Goal: Transaction & Acquisition: Book appointment/travel/reservation

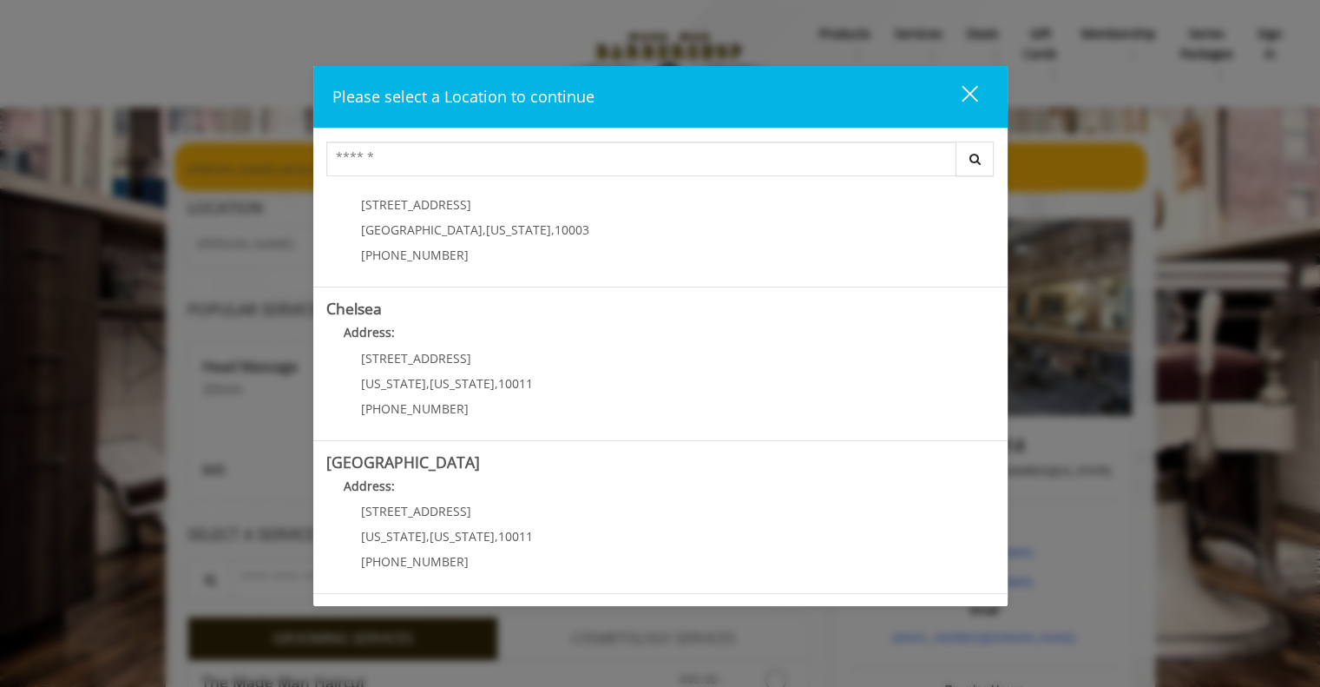
scroll to position [6, 0]
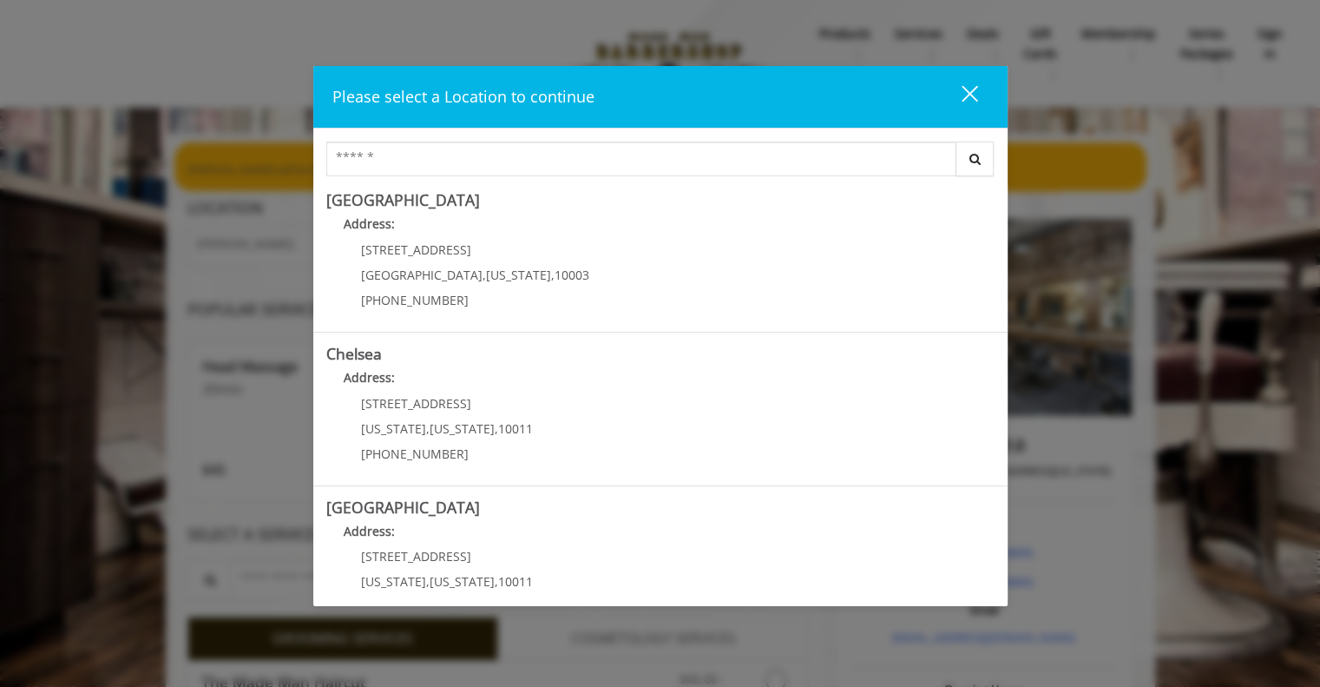
click at [506, 397] on p "[STREET_ADDRESS]" at bounding box center [447, 403] width 172 height 13
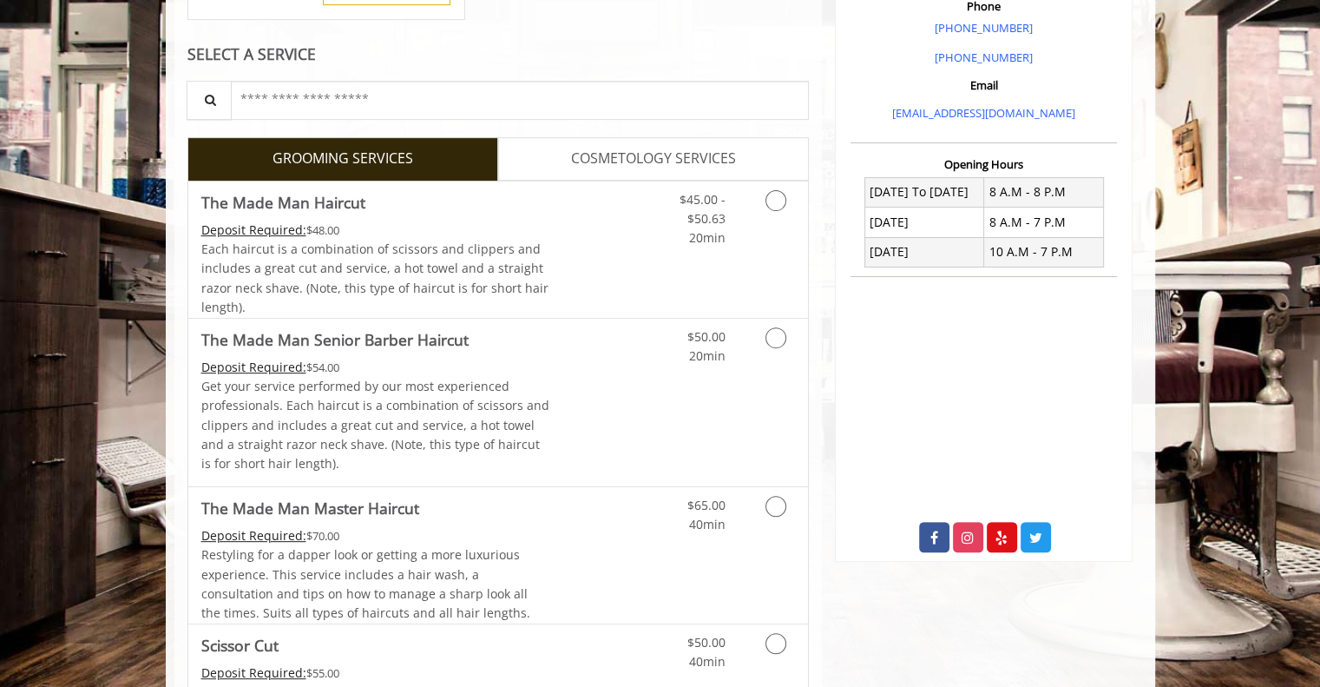
scroll to position [521, 0]
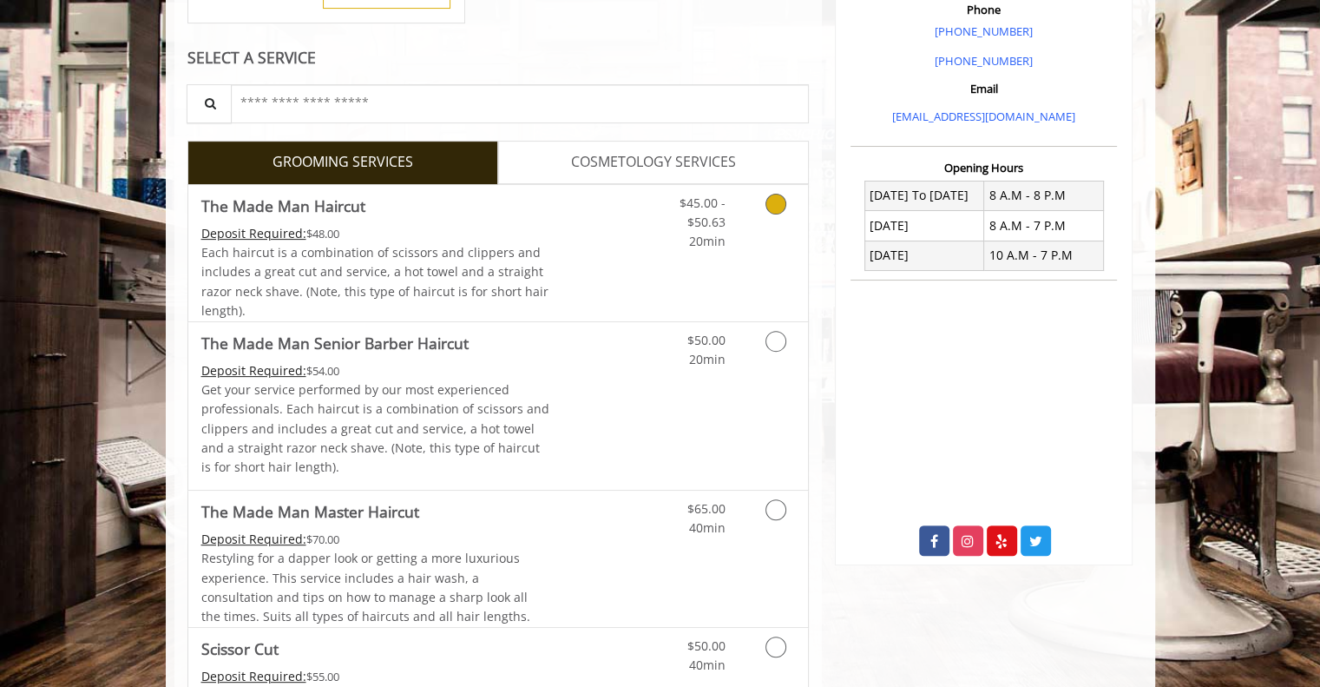
click at [762, 197] on link "Grooming services" at bounding box center [773, 218] width 44 height 67
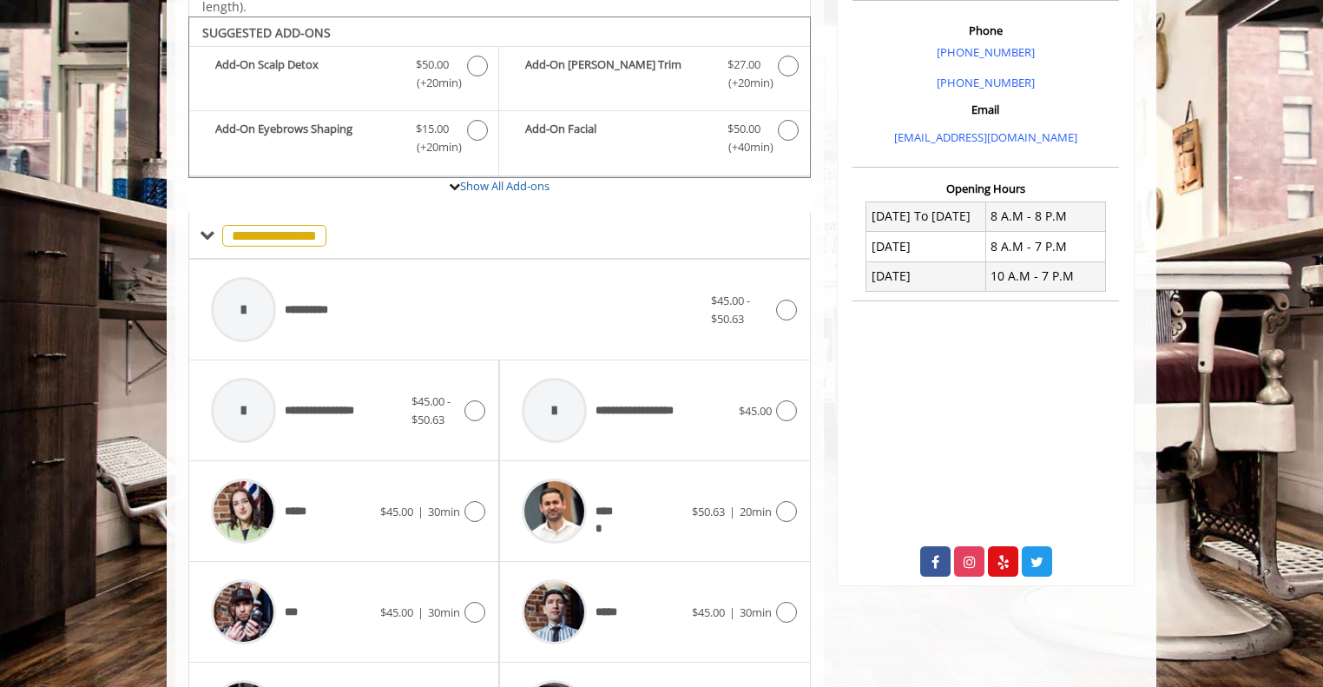
scroll to position [516, 0]
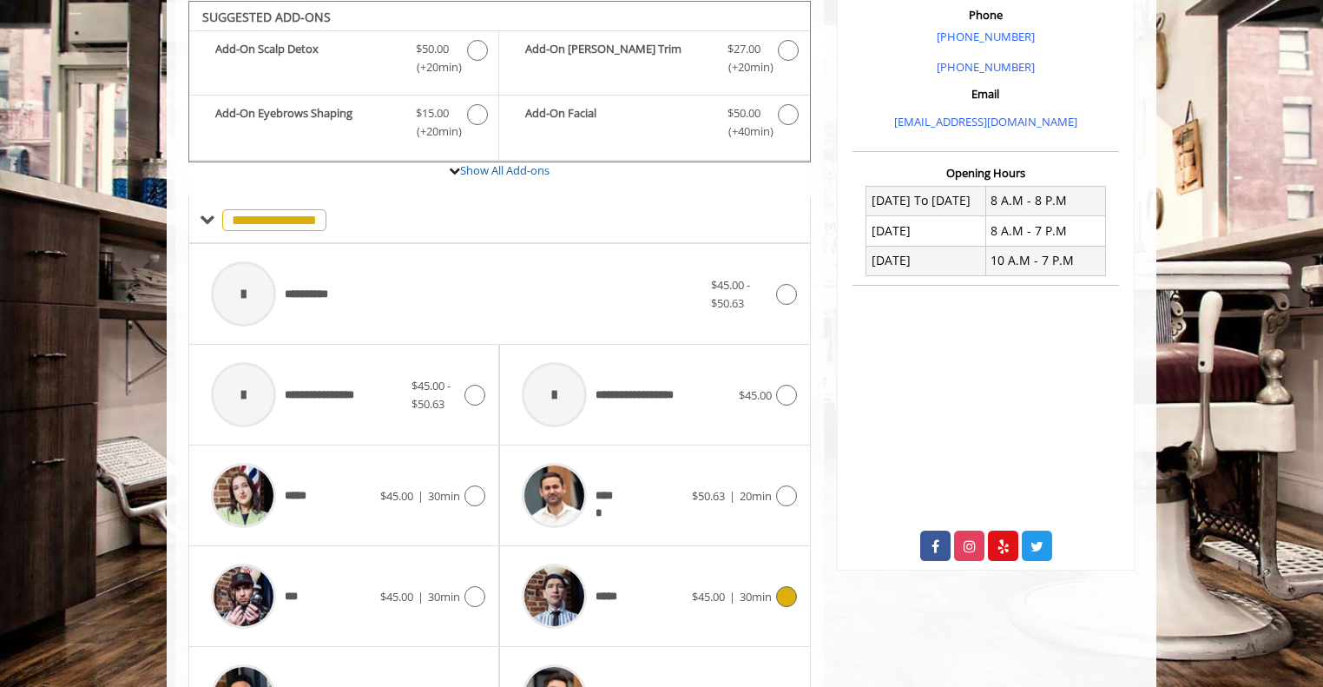
click at [747, 589] on span "30min" at bounding box center [756, 596] width 32 height 16
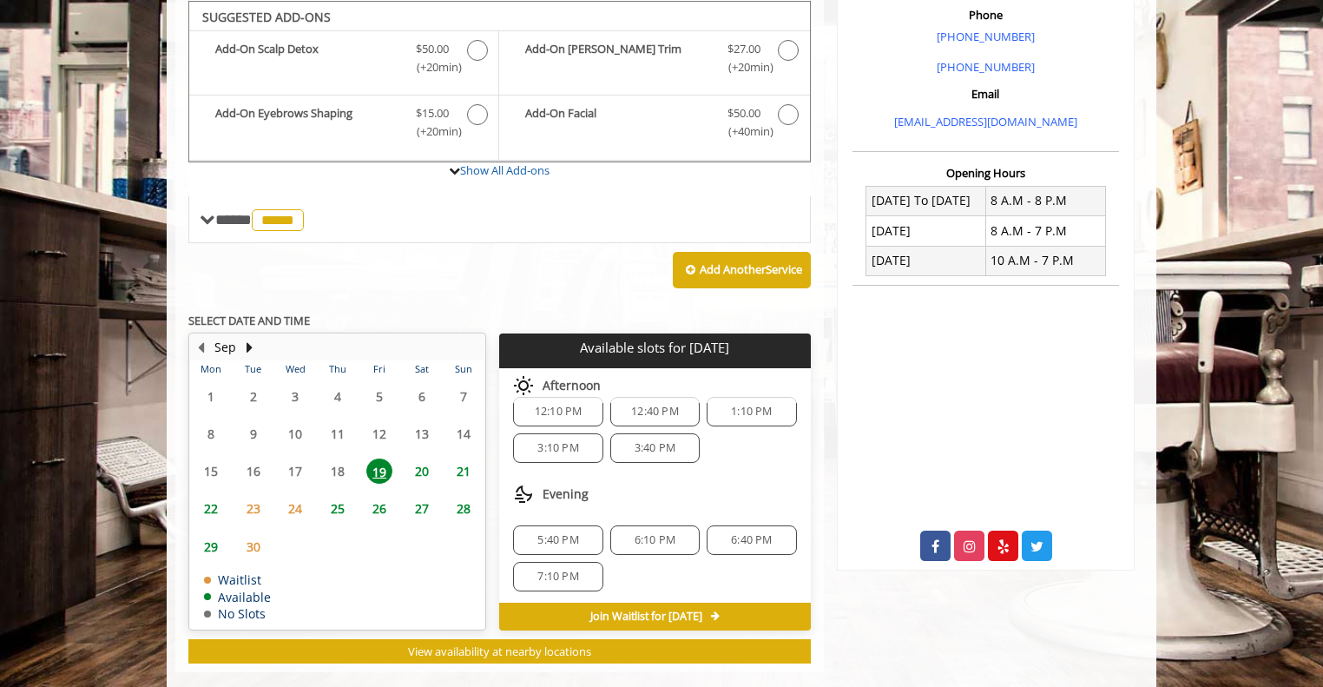
scroll to position [516, 0]
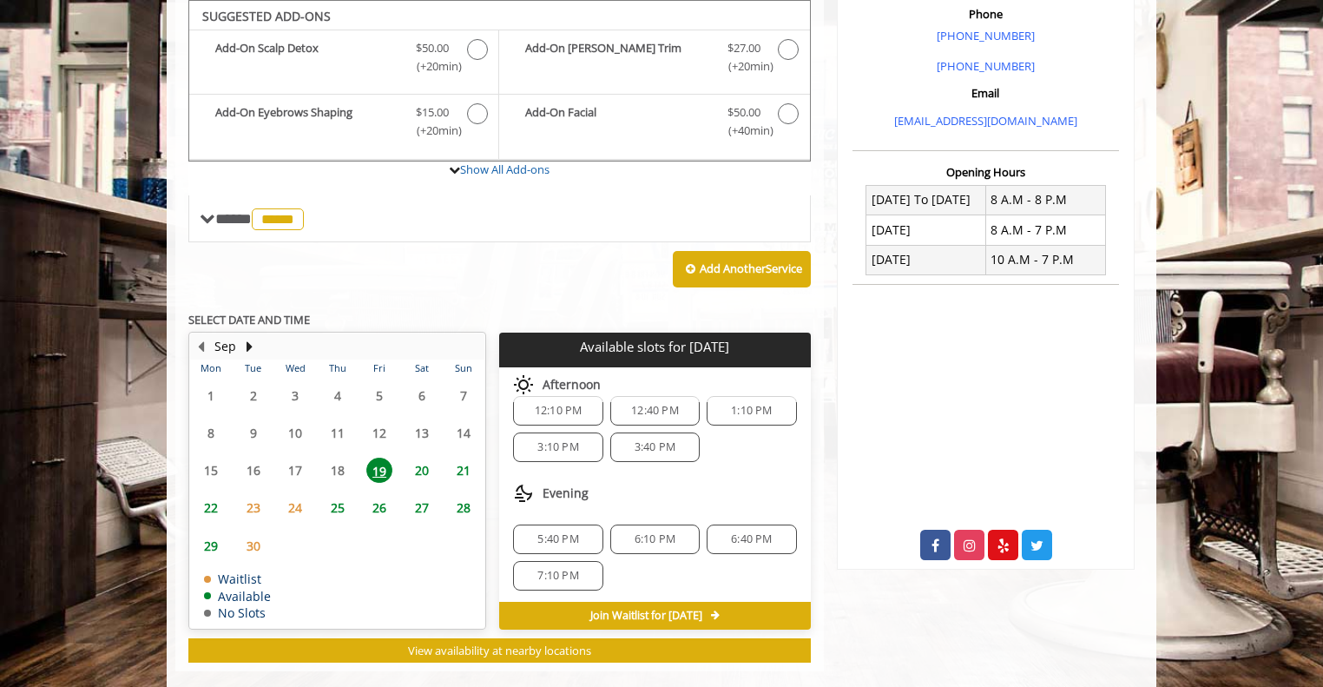
click at [547, 524] on div "5:40 PM" at bounding box center [557, 539] width 89 height 30
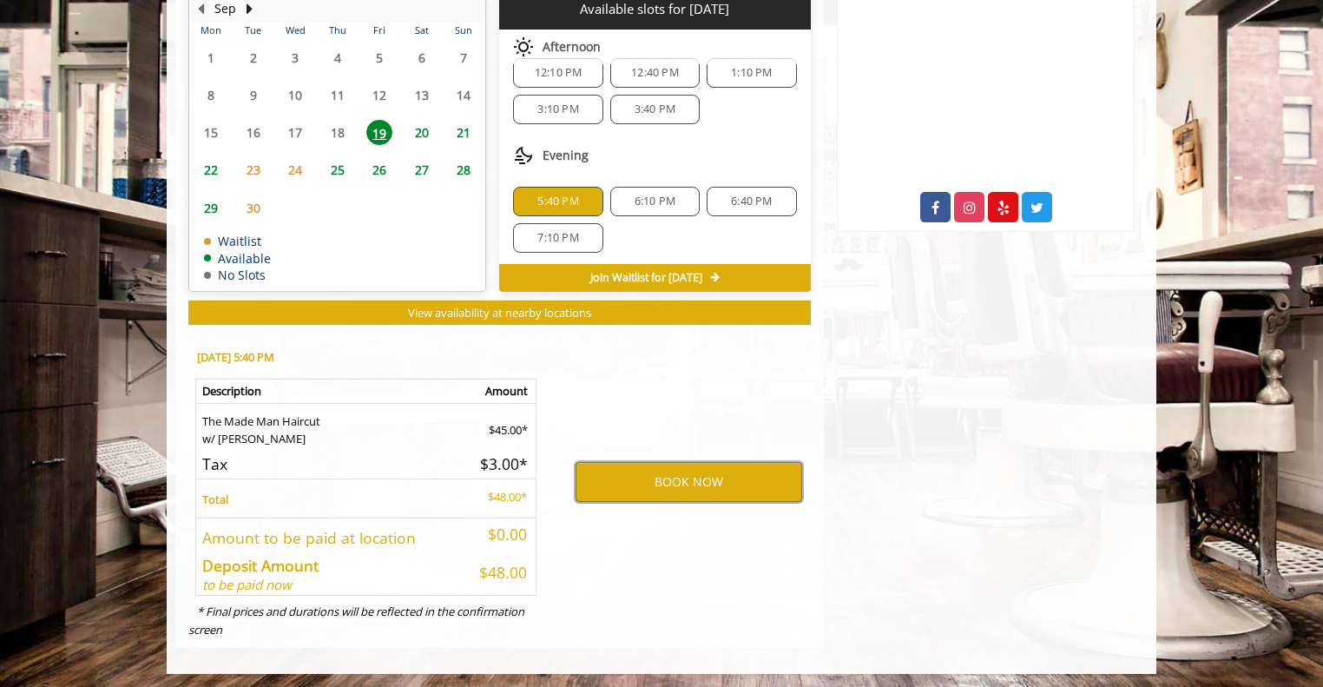
click at [619, 483] on button "BOOK NOW" at bounding box center [688, 482] width 227 height 40
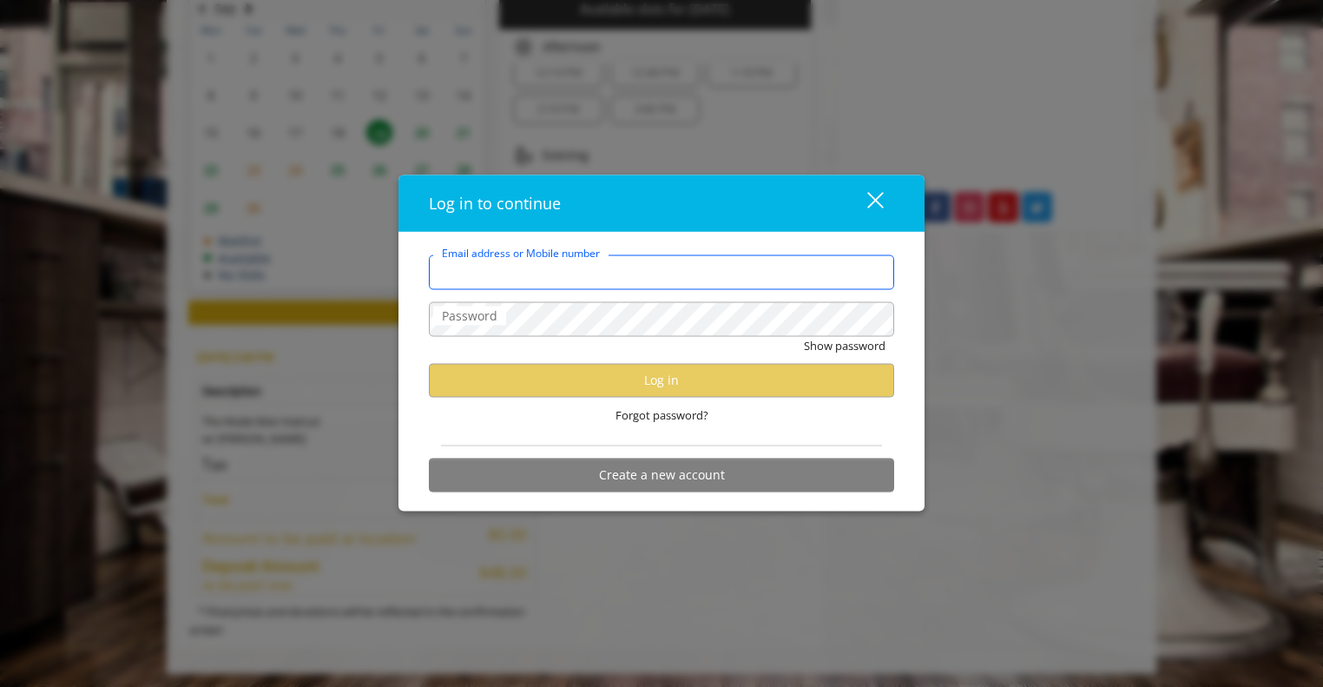
type input "**********"
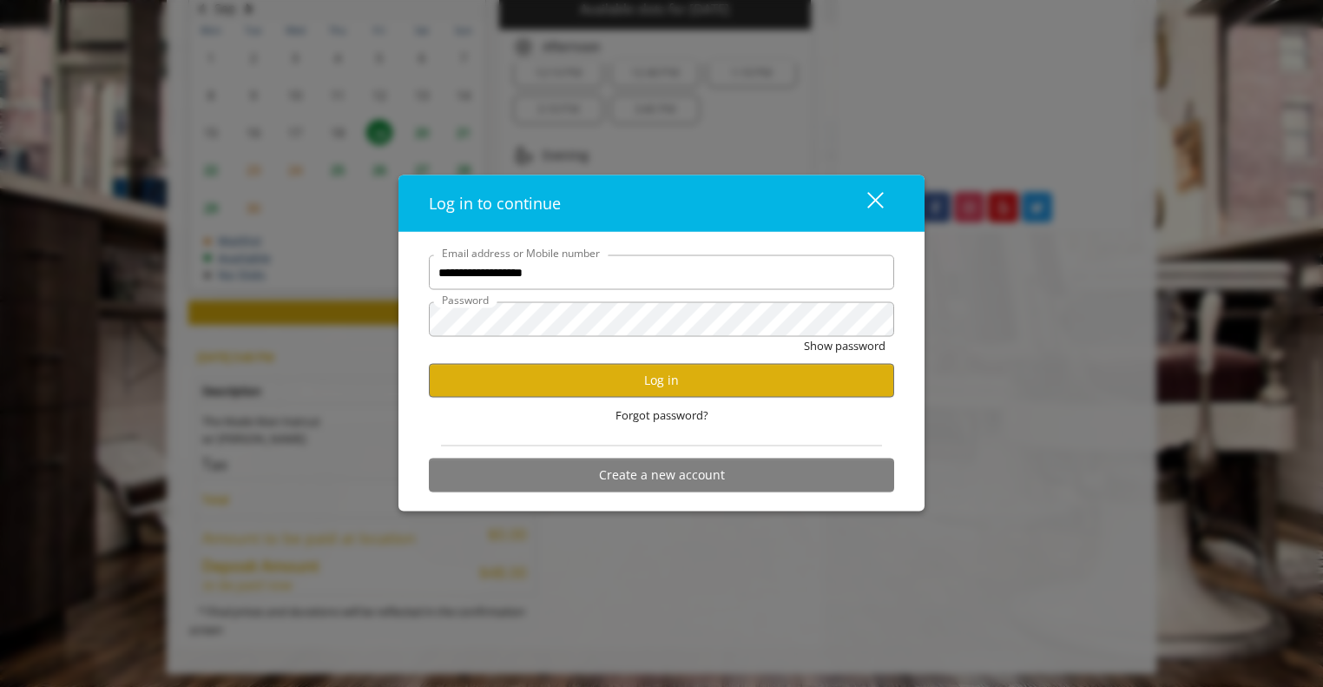
scroll to position [0, 0]
click at [582, 388] on button "Log in" at bounding box center [661, 380] width 465 height 34
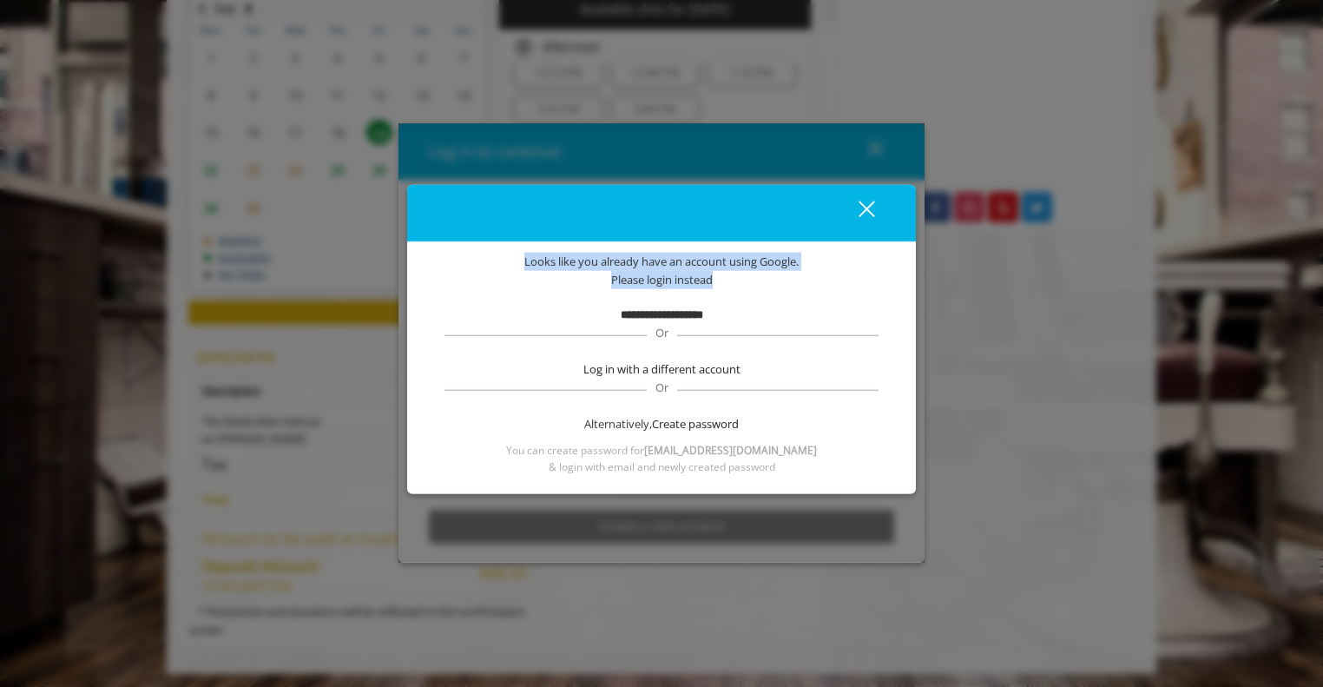
drag, startPoint x: 633, startPoint y: 240, endPoint x: 794, endPoint y: 273, distance: 165.0
click at [794, 273] on div "**********" at bounding box center [661, 340] width 509 height 310
click at [778, 273] on div "Please login instead" at bounding box center [661, 280] width 457 height 18
click at [684, 314] on b "**********" at bounding box center [662, 313] width 82 height 11
click at [875, 207] on button "close" at bounding box center [855, 213] width 59 height 36
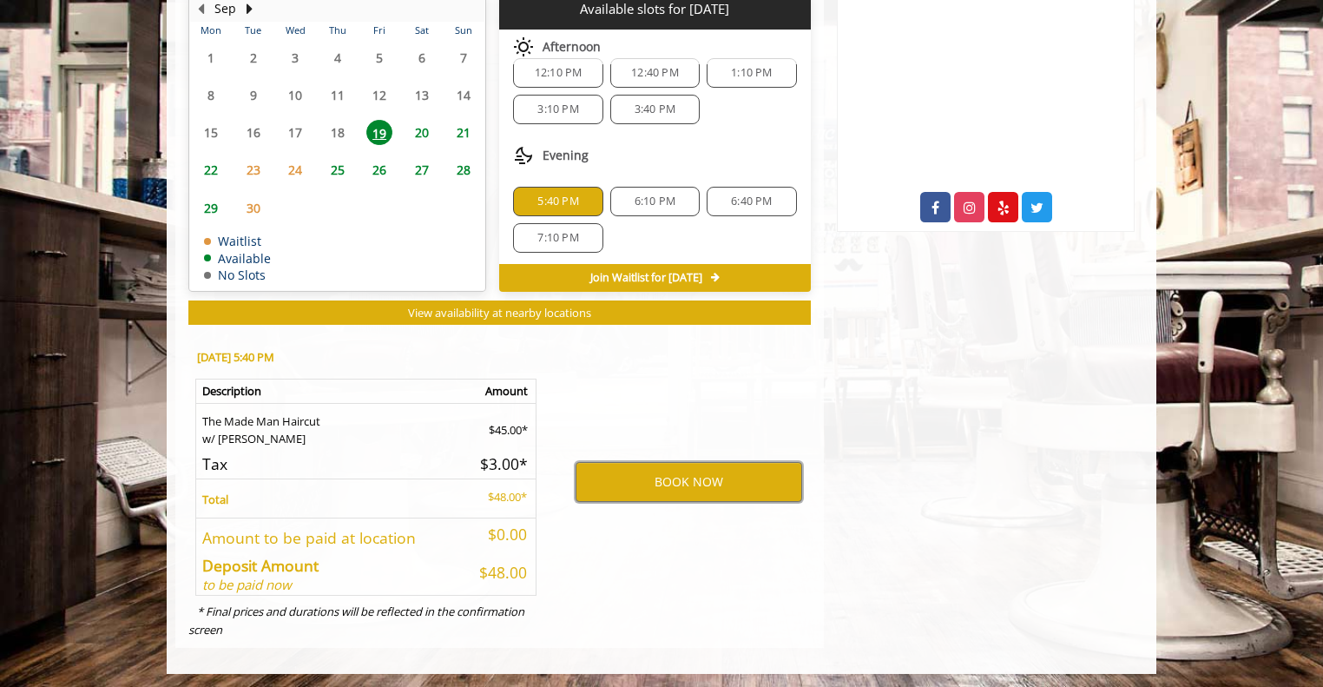
click at [682, 470] on button "BOOK NOW" at bounding box center [688, 482] width 227 height 40
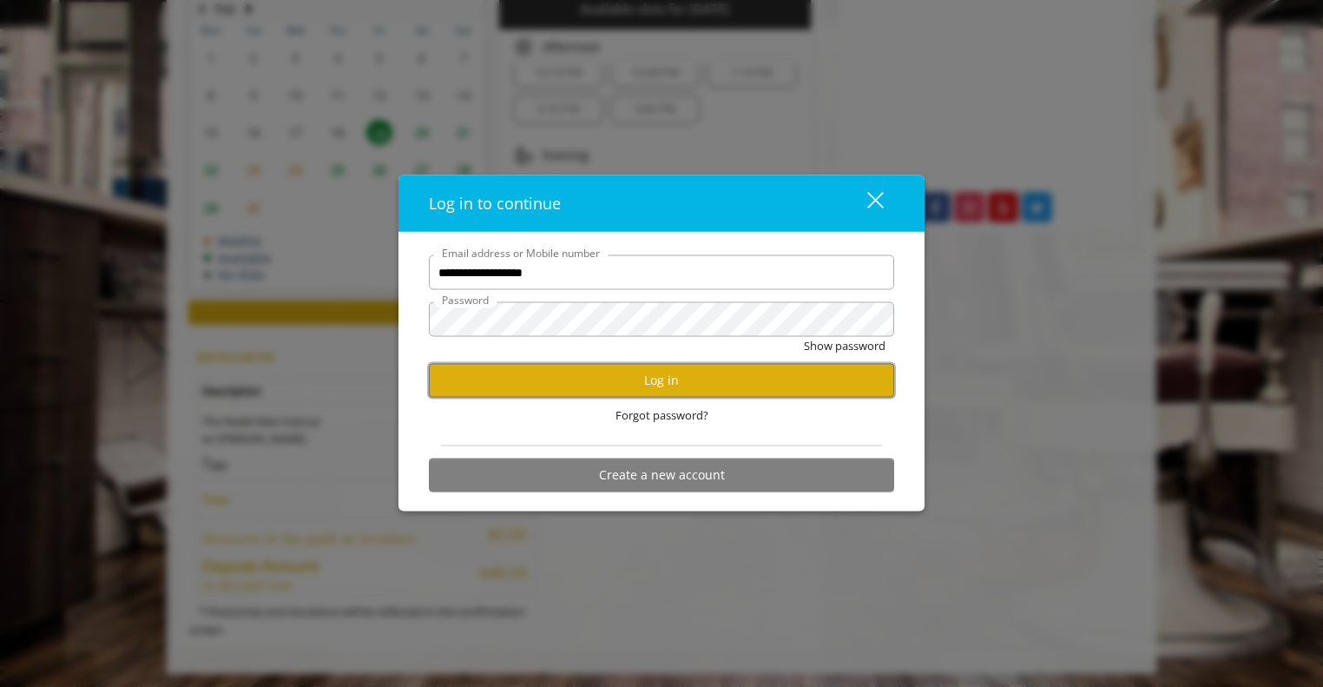
click at [688, 370] on button "Log in" at bounding box center [661, 380] width 465 height 34
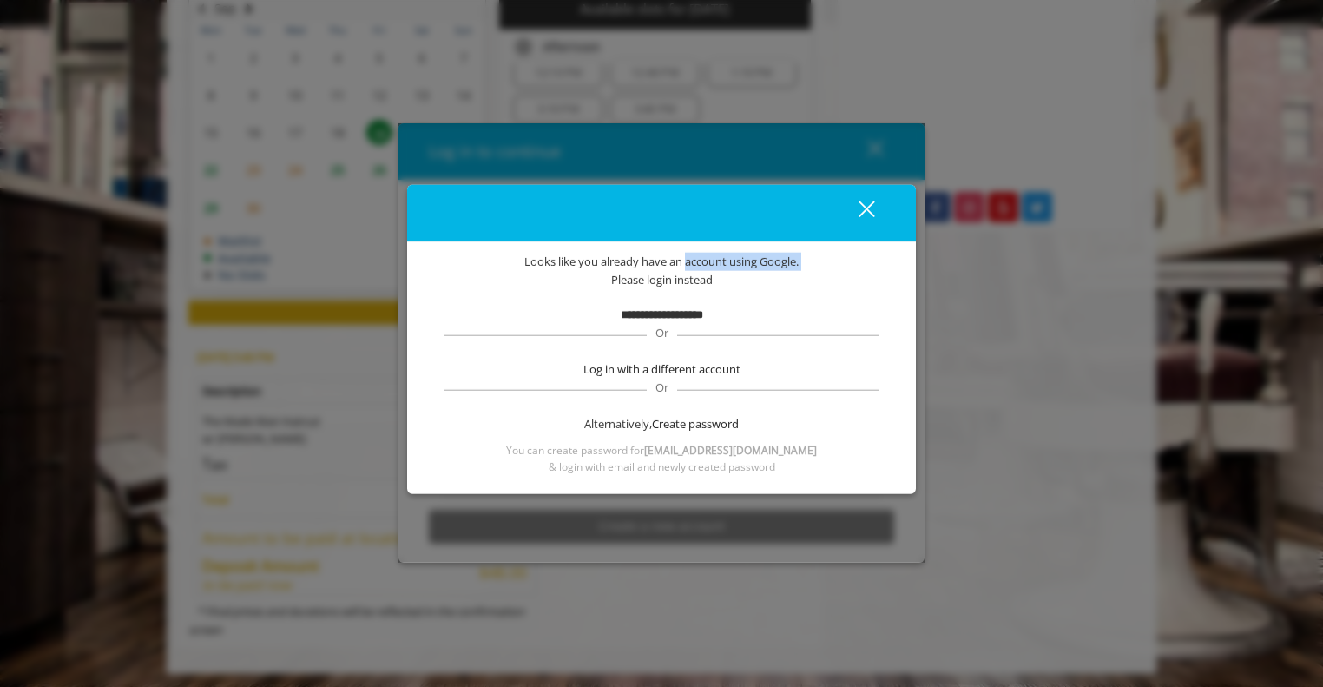
click at [684, 253] on div "**********" at bounding box center [661, 364] width 457 height 222
click at [661, 420] on span "Create password" at bounding box center [695, 424] width 87 height 18
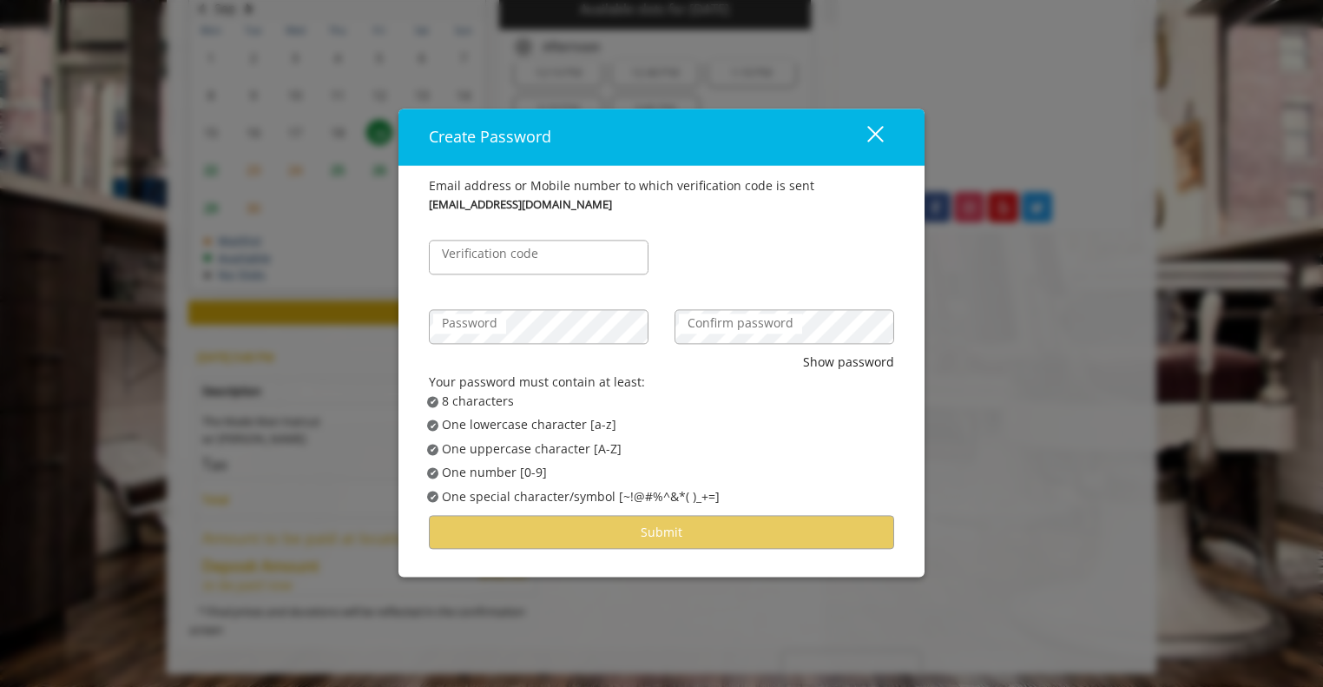
click at [876, 140] on div "close" at bounding box center [864, 137] width 35 height 26
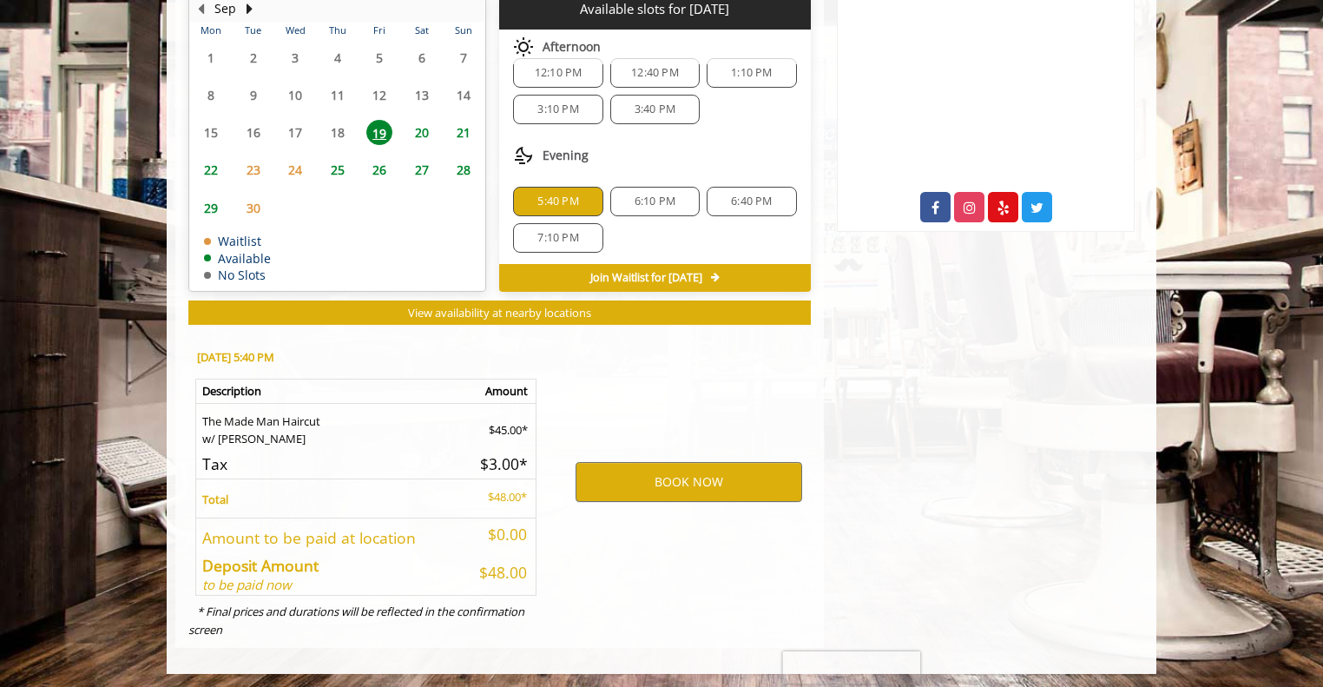
click at [614, 512] on div "BOOK NOW" at bounding box center [689, 481] width 270 height 296
click at [641, 491] on button "BOOK NOW" at bounding box center [688, 482] width 227 height 40
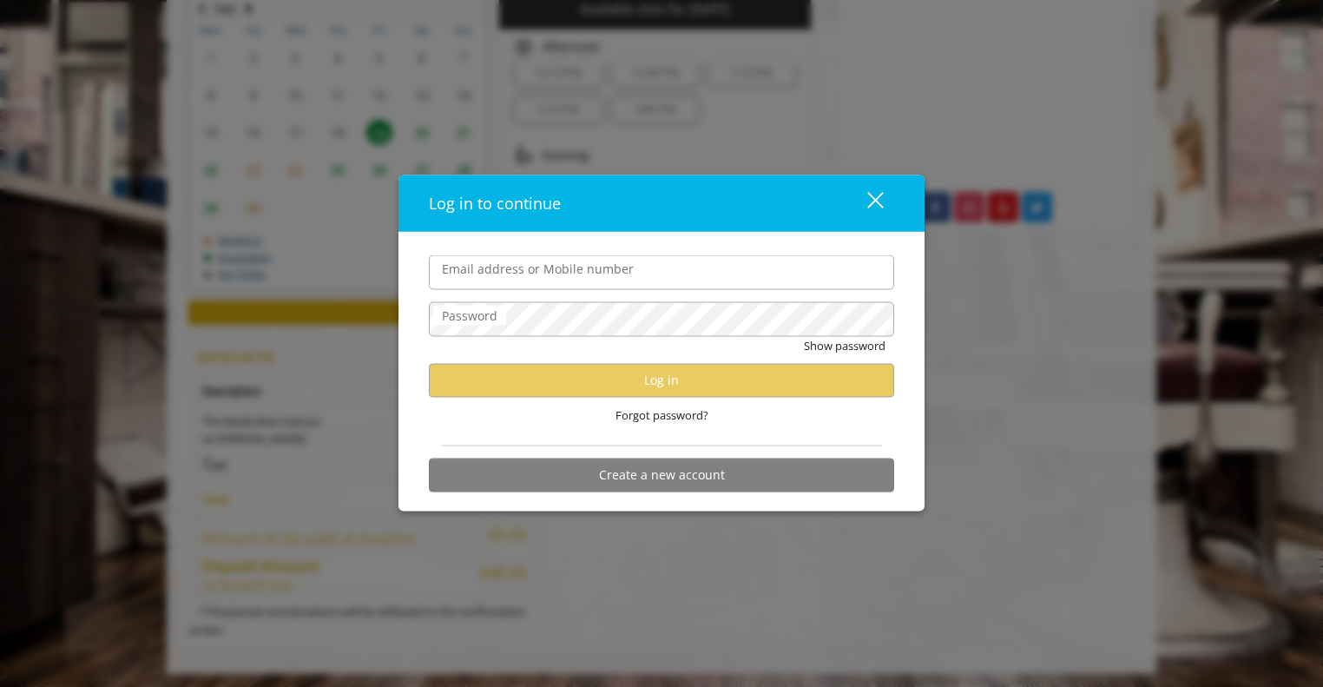
type input "**********"
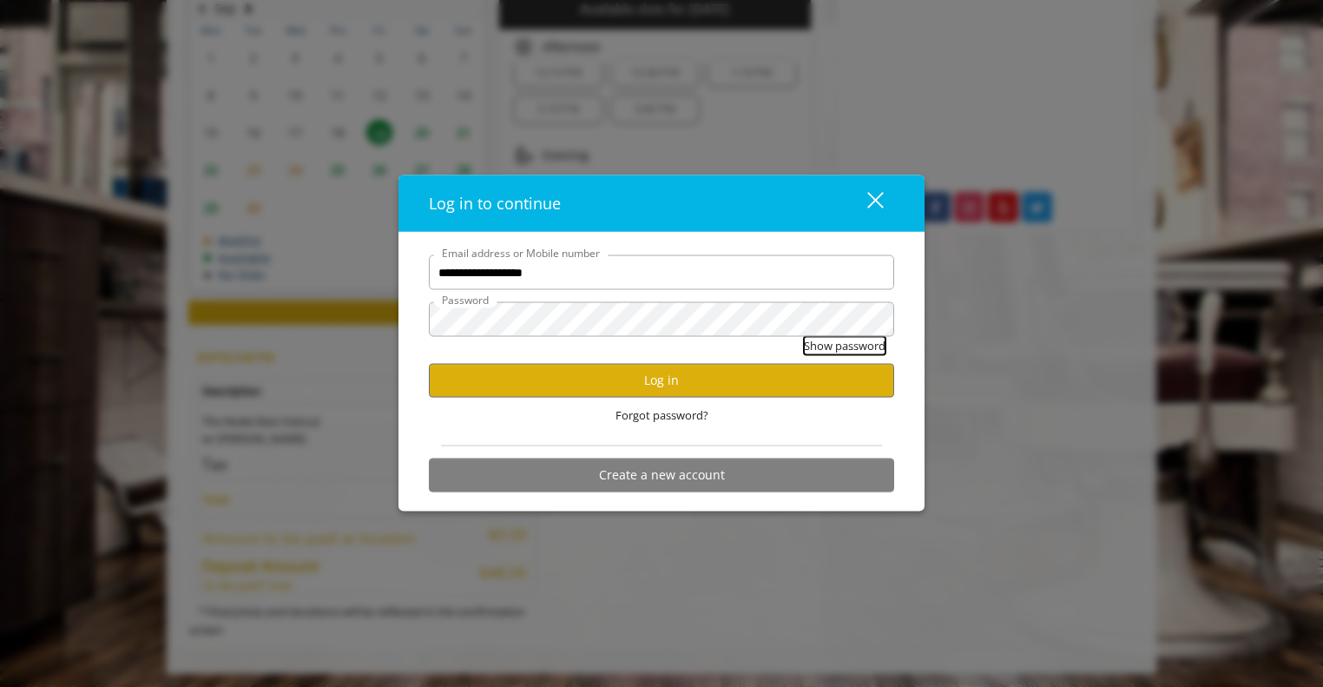
click at [833, 350] on button "Show password" at bounding box center [845, 346] width 82 height 18
click at [760, 391] on button "Log in" at bounding box center [661, 380] width 465 height 34
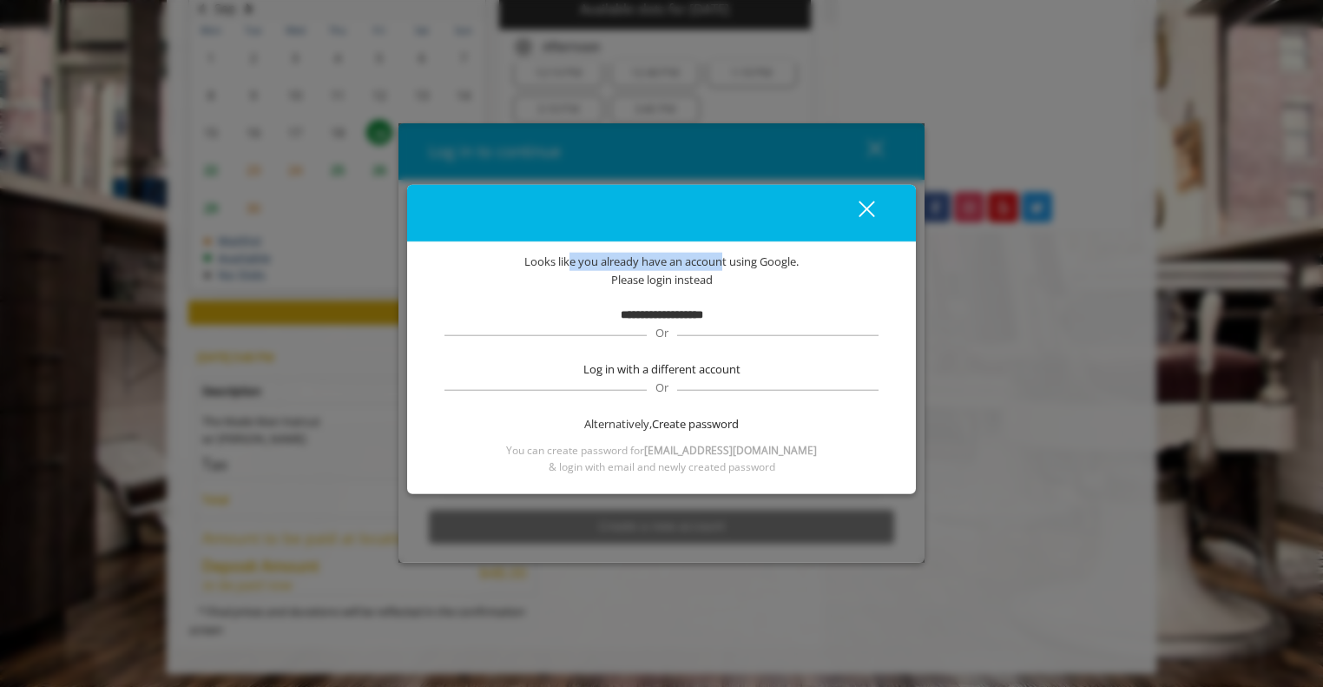
drag, startPoint x: 567, startPoint y: 268, endPoint x: 719, endPoint y: 266, distance: 151.9
click at [719, 266] on span "Looks like you already have an account using Google." at bounding box center [661, 262] width 274 height 18
drag, startPoint x: 722, startPoint y: 280, endPoint x: 683, endPoint y: 284, distance: 39.2
click at [683, 284] on div "Please login instead" at bounding box center [661, 280] width 457 height 18
click at [674, 318] on b "**********" at bounding box center [662, 313] width 82 height 11
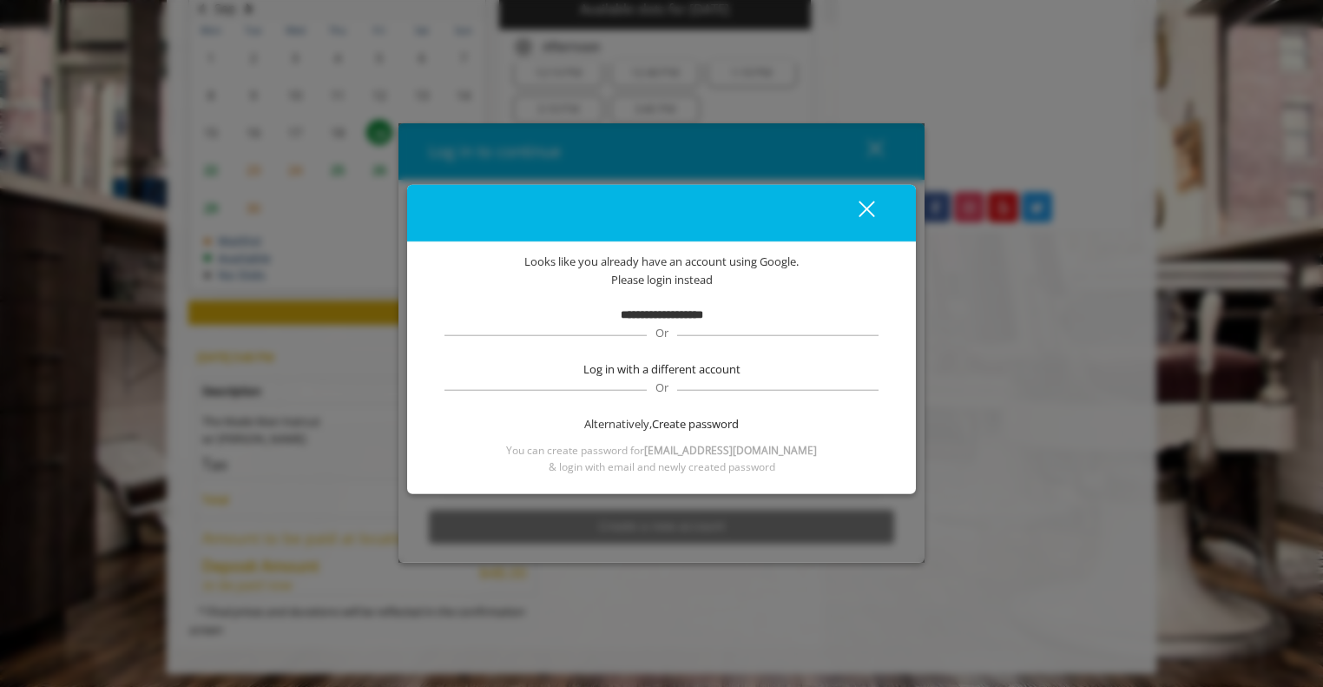
click at [701, 371] on span "Log in with a different account" at bounding box center [661, 369] width 157 height 18
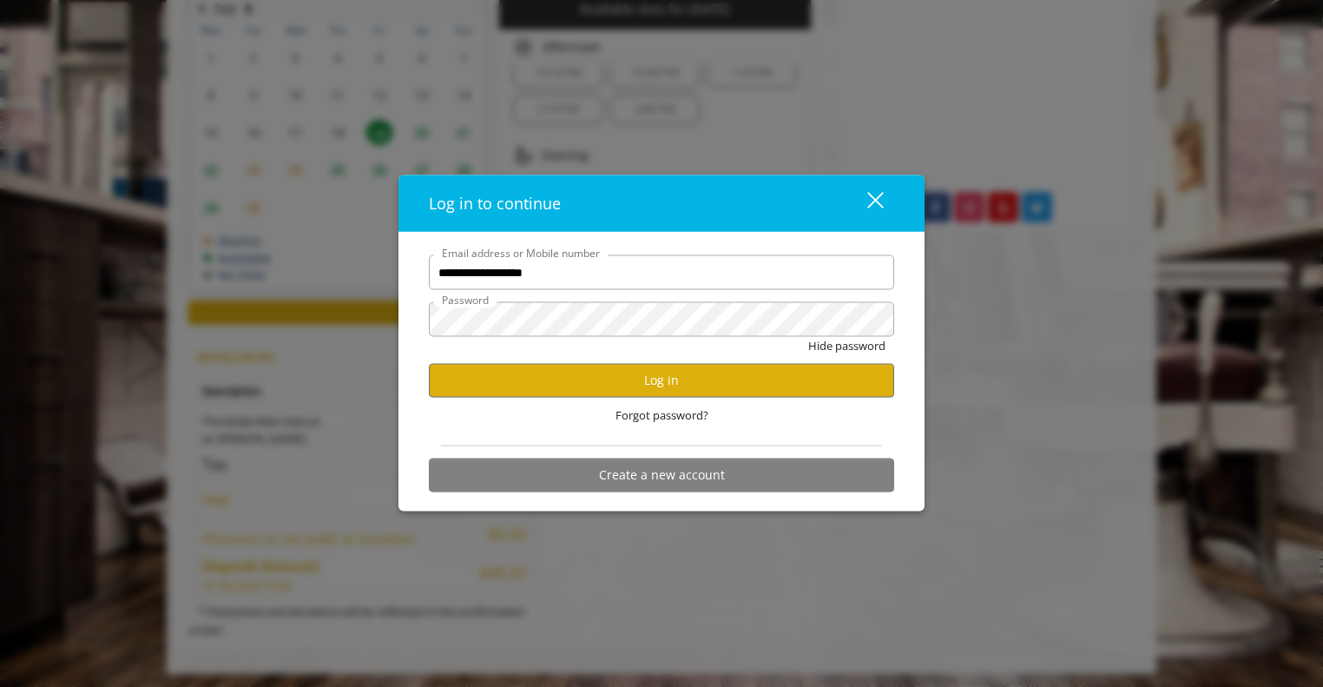
click at [693, 407] on span "Forgot password?" at bounding box center [661, 415] width 93 height 18
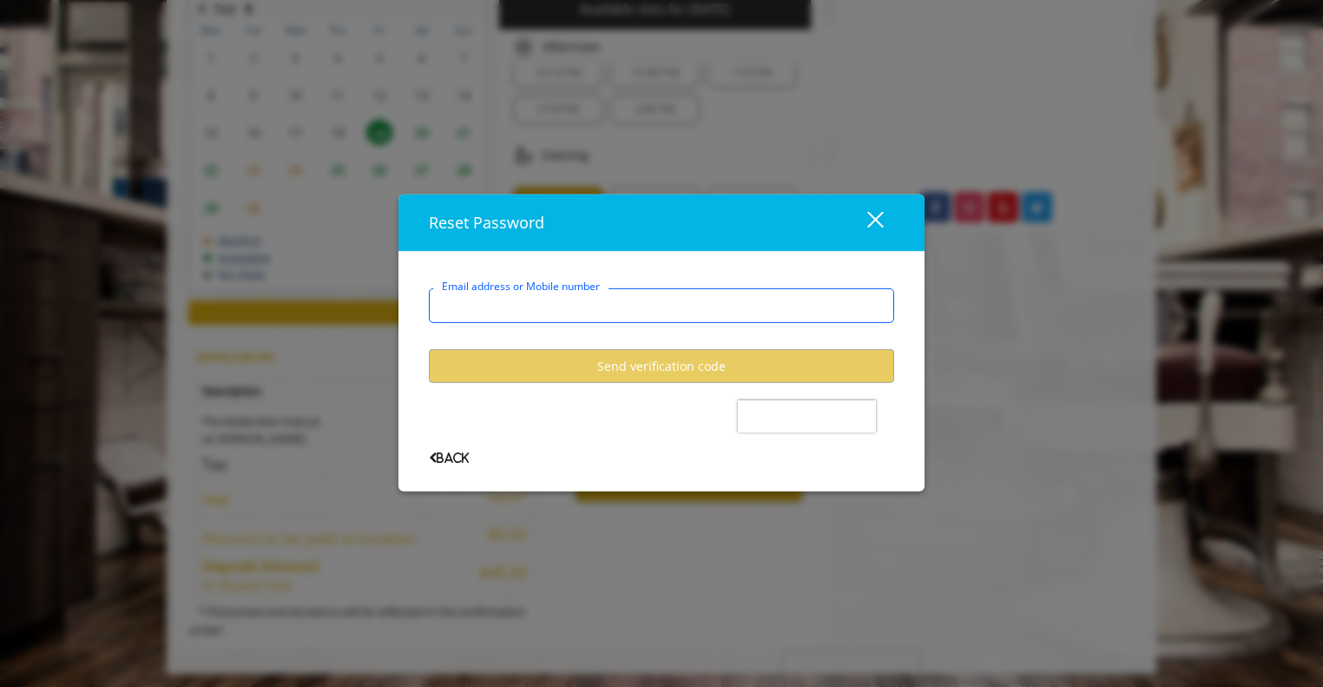
click at [657, 305] on input "Email address or Mobile number" at bounding box center [661, 305] width 465 height 35
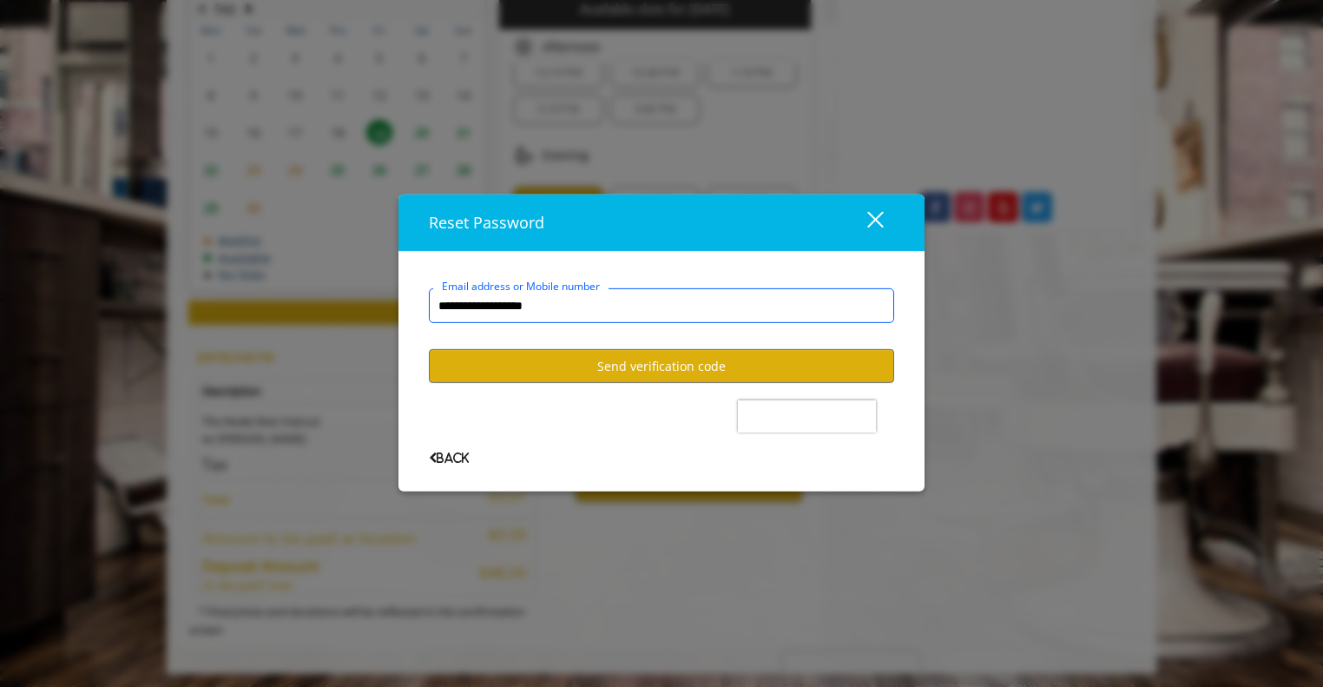
type input "**********"
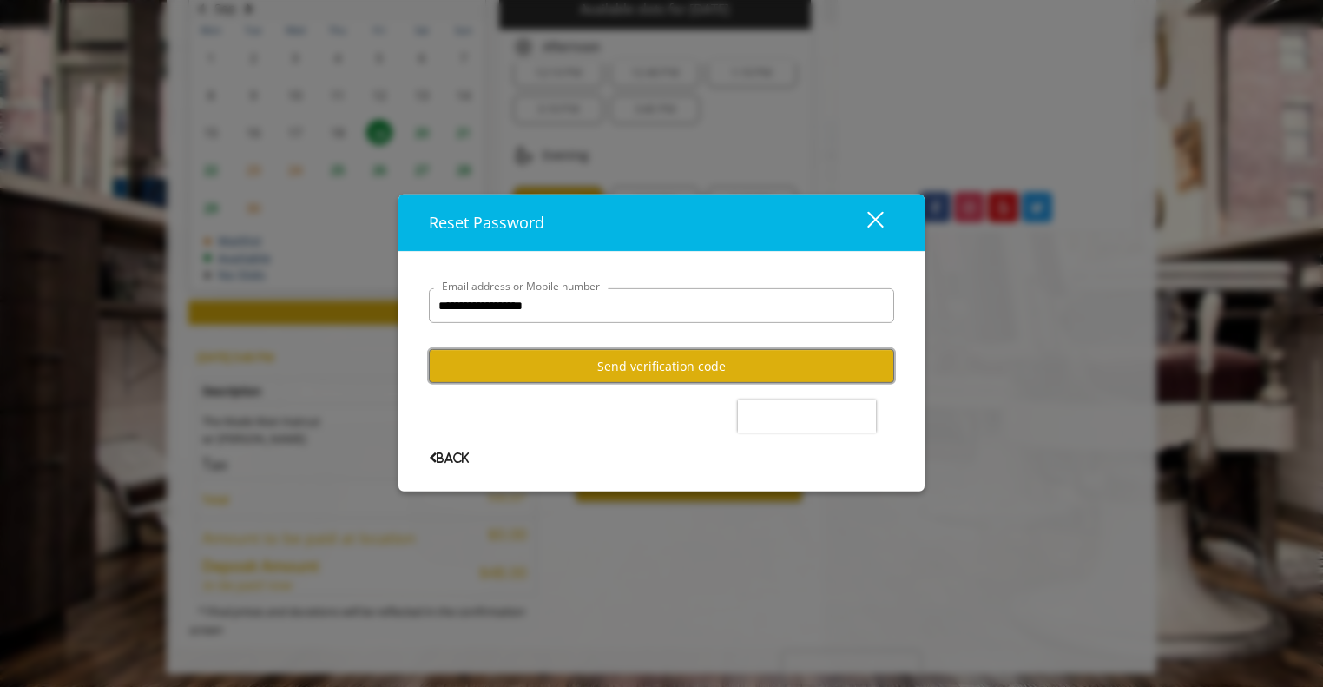
click at [696, 369] on button "Send verification code" at bounding box center [661, 366] width 465 height 34
